Goal: Task Accomplishment & Management: Complete application form

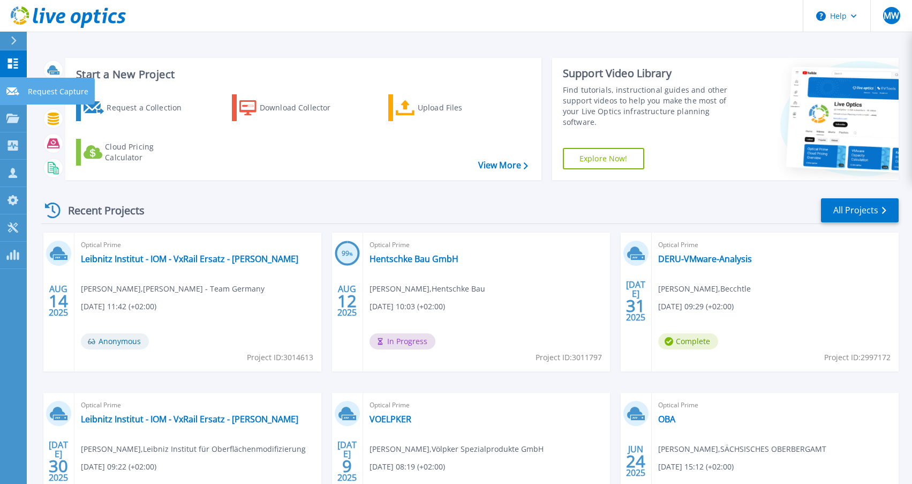
click at [12, 92] on icon at bounding box center [12, 91] width 13 height 8
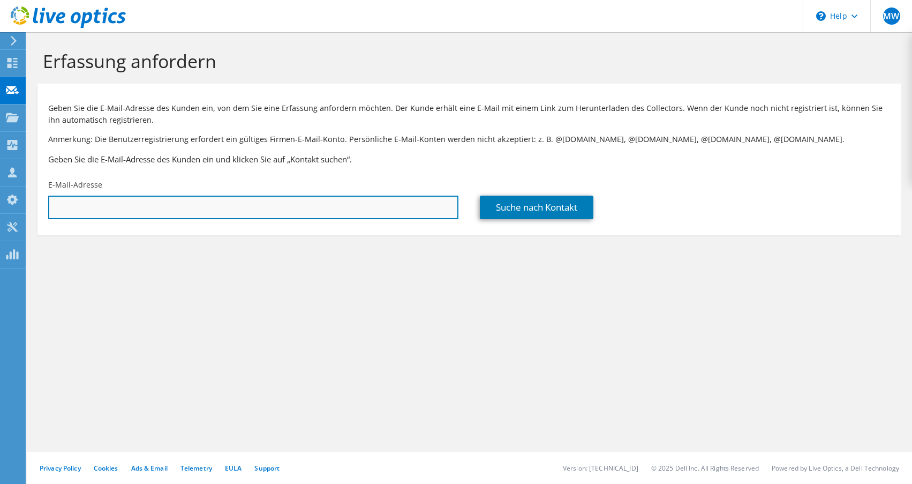
click at [301, 204] on input "text" at bounding box center [253, 208] width 410 height 24
paste input "[EMAIL_ADDRESS][DOMAIN_NAME]"
type input "[EMAIL_ADDRESS][DOMAIN_NAME]"
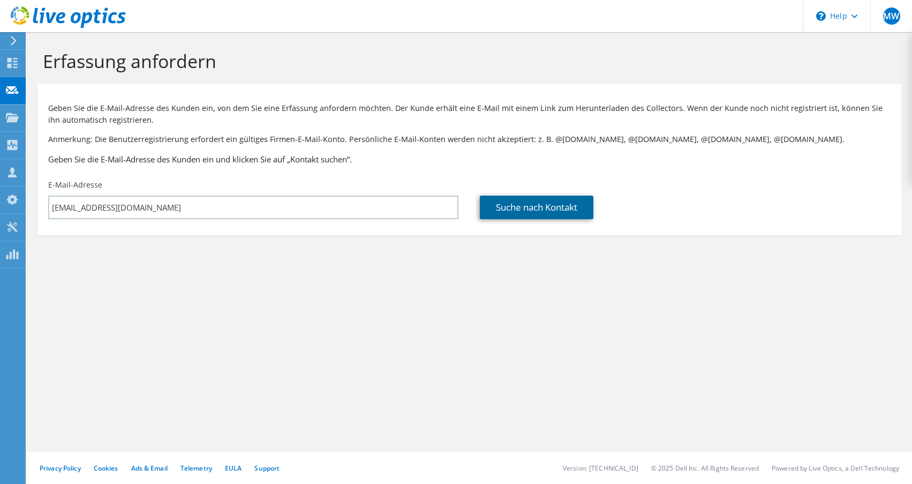
click at [506, 207] on link "Suche nach Kontakt" at bounding box center [537, 208] width 114 height 24
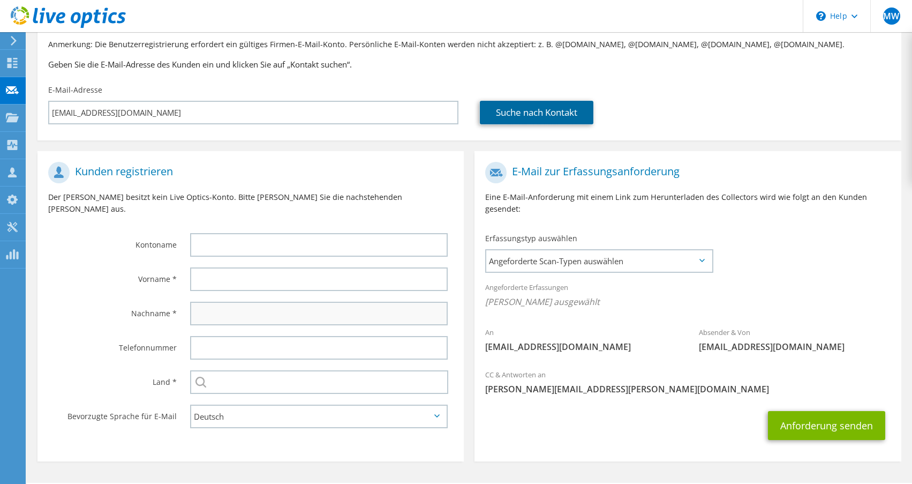
scroll to position [126, 0]
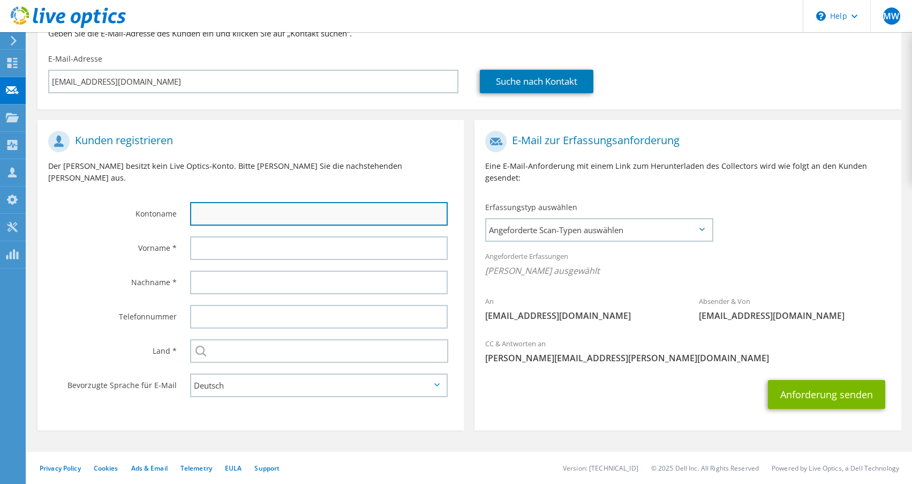
click at [259, 202] on input "text" at bounding box center [319, 214] width 258 height 24
type input "ATL"
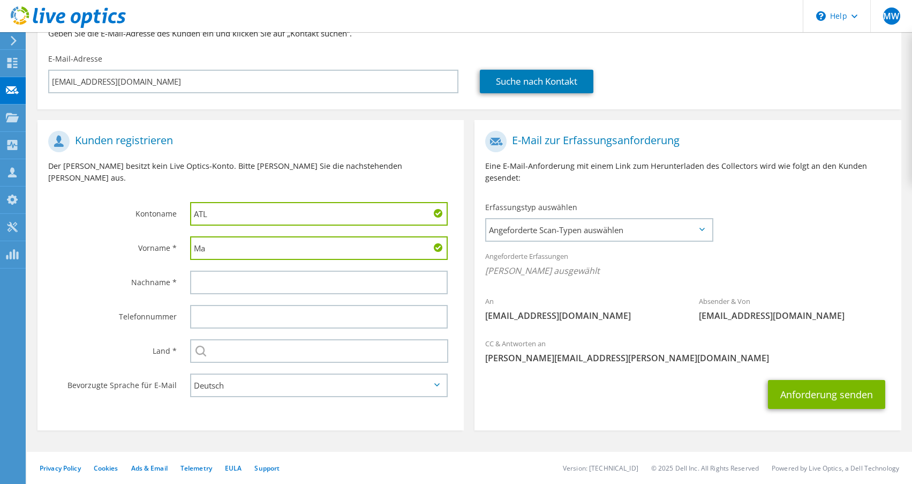
type input "M"
type input "[PERSON_NAME]"
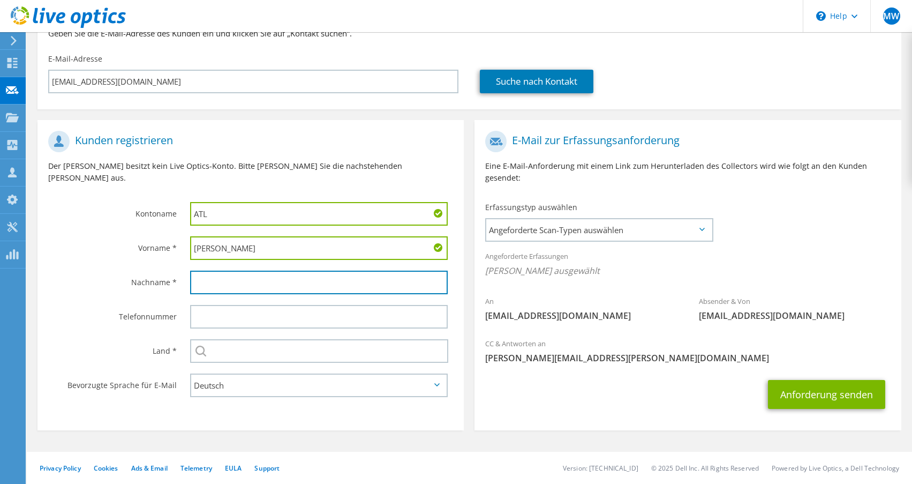
type input "Ö"
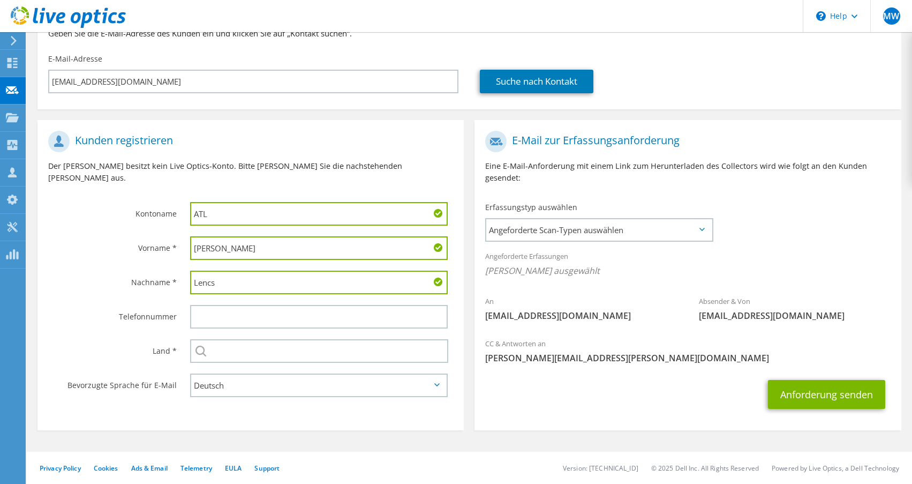
type input "Lencs"
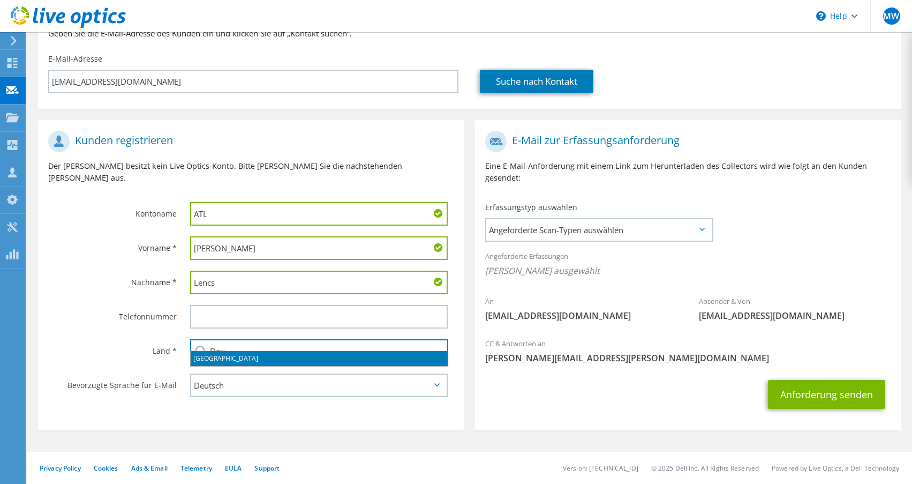
type input "[GEOGRAPHIC_DATA]"
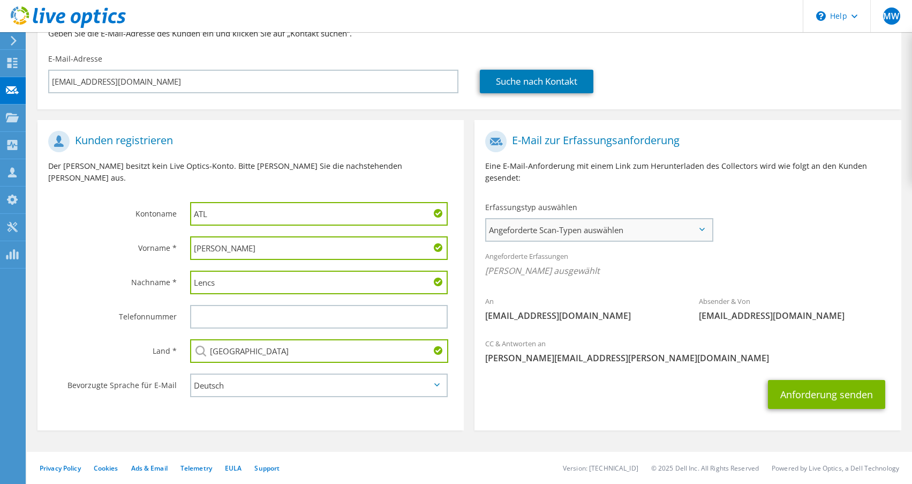
click at [634, 228] on span "Angeforderte Scan-Typen auswählen" at bounding box center [598, 229] width 225 height 21
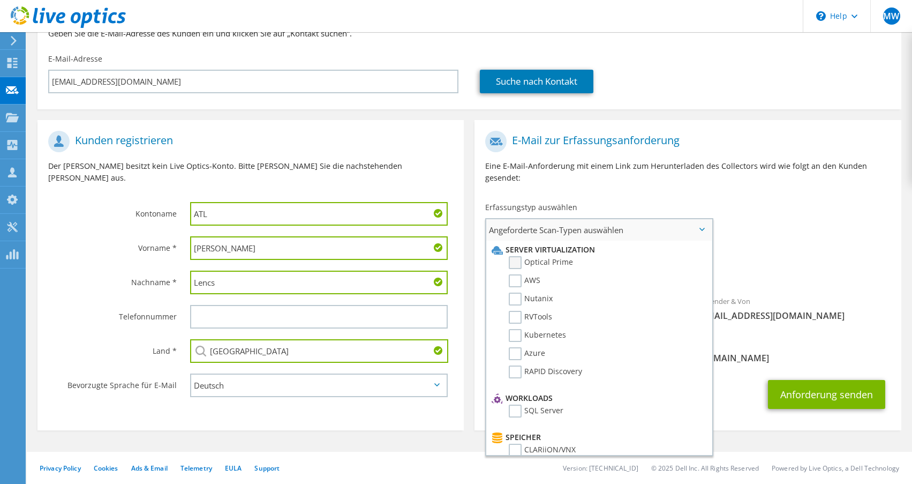
click at [515, 262] on label "Optical Prime" at bounding box center [541, 262] width 64 height 13
click at [0, 0] on input "Optical Prime" at bounding box center [0, 0] width 0 height 0
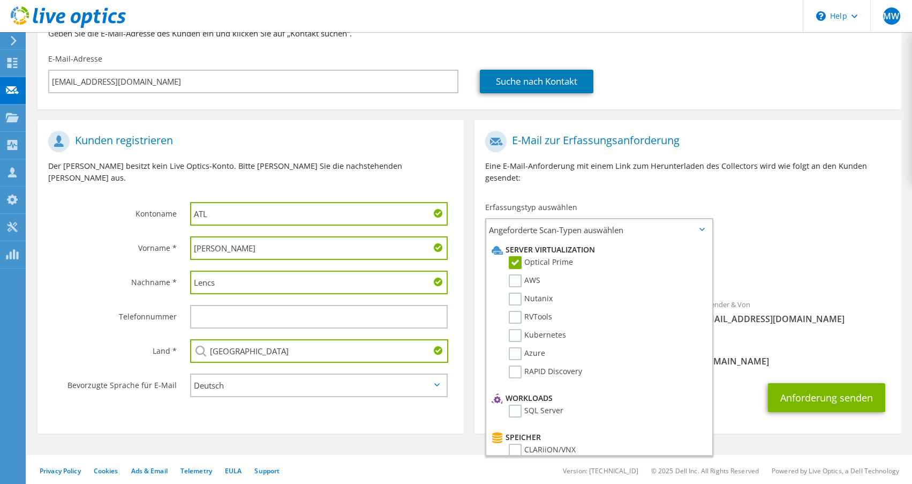
click at [237, 202] on input "ATL" at bounding box center [319, 214] width 258 height 24
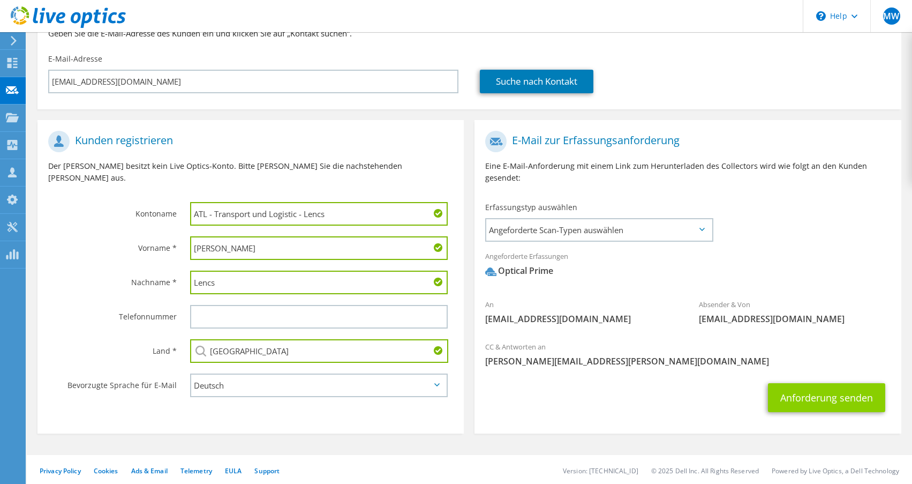
type input "ATL - Transport und Logistic - Lencs"
click at [840, 402] on button "Anforderung senden" at bounding box center [826, 397] width 117 height 29
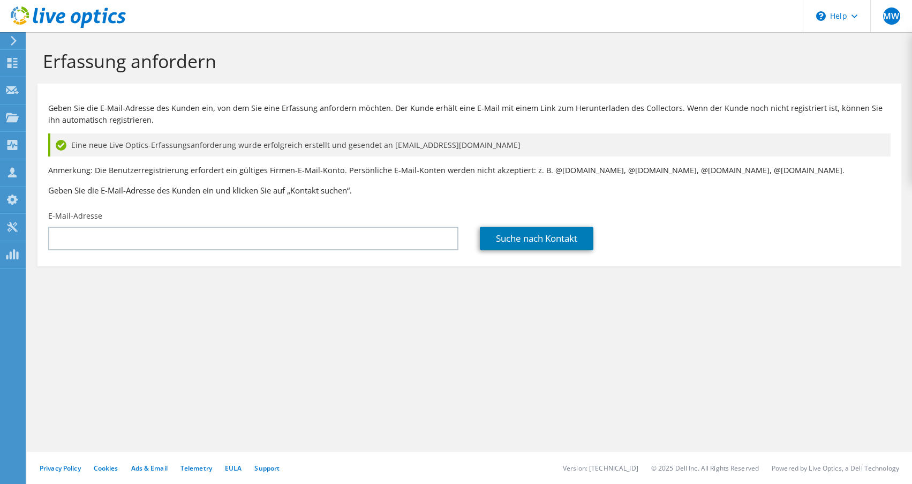
click at [9, 41] on div at bounding box center [12, 41] width 12 height 10
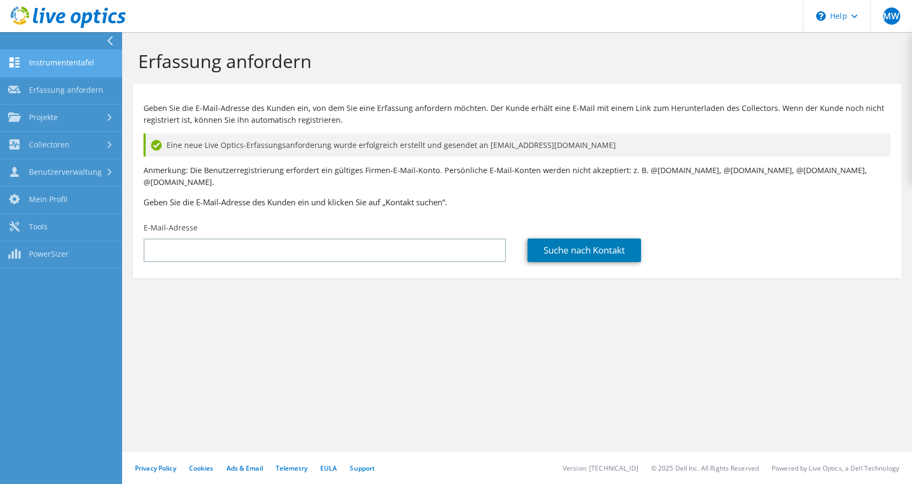
click at [34, 69] on link "Instrumententafel" at bounding box center [61, 63] width 122 height 27
